Goal: Information Seeking & Learning: Learn about a topic

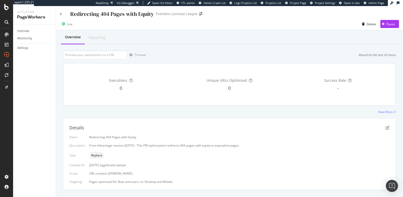
scroll to position [69, 0]
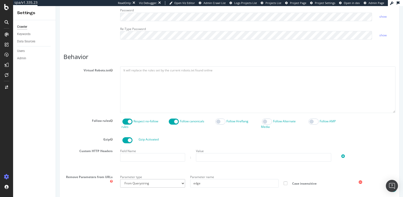
scroll to position [157, 0]
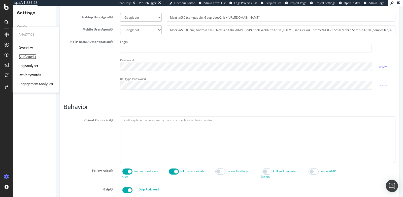
click at [29, 55] on div "SiteCrawler" at bounding box center [28, 56] width 18 height 5
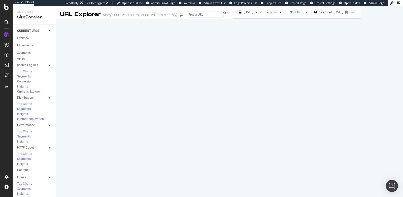
click at [288, 16] on div "Filters" at bounding box center [299, 12] width 22 height 8
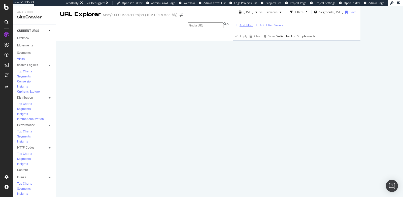
click at [240, 27] on div "Add Filter" at bounding box center [246, 25] width 13 height 4
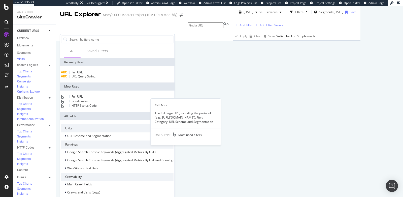
click at [81, 98] on span "Full URL" at bounding box center [77, 96] width 11 height 4
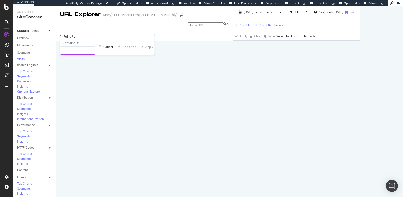
click at [82, 54] on input "text" at bounding box center [77, 51] width 35 height 8
type input "?"
click at [148, 49] on div "Apply" at bounding box center [152, 47] width 8 height 4
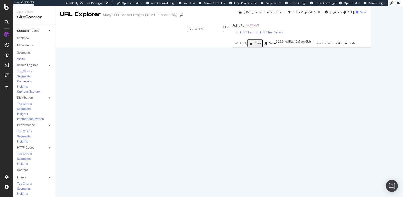
scroll to position [971, 0]
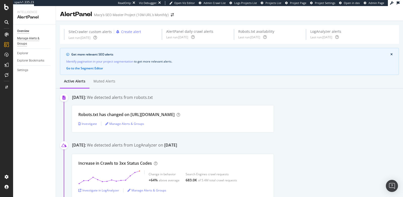
click at [26, 43] on div "Manage Alerts & Groups" at bounding box center [32, 41] width 30 height 11
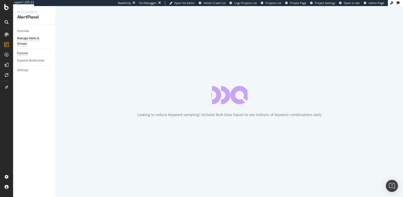
click at [23, 54] on div "Explorer" at bounding box center [22, 53] width 11 height 5
